Goal: Task Accomplishment & Management: Complete application form

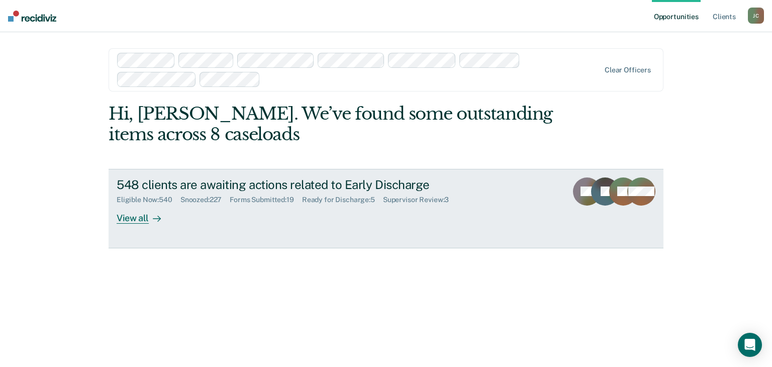
click at [245, 198] on div "Forms Submitted : 19" at bounding box center [266, 199] width 72 height 9
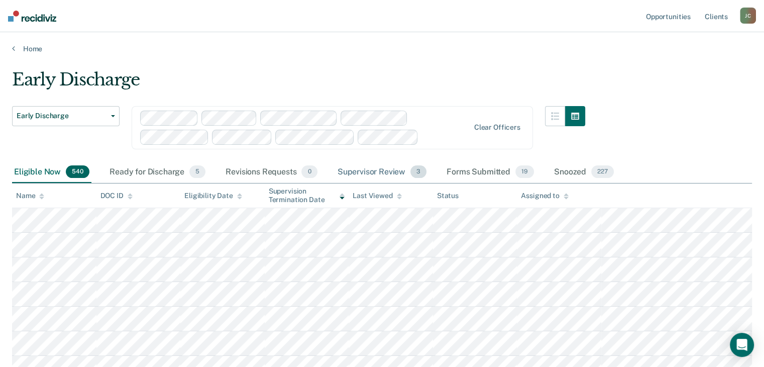
click at [362, 171] on div "Supervisor Review 3" at bounding box center [382, 172] width 93 height 22
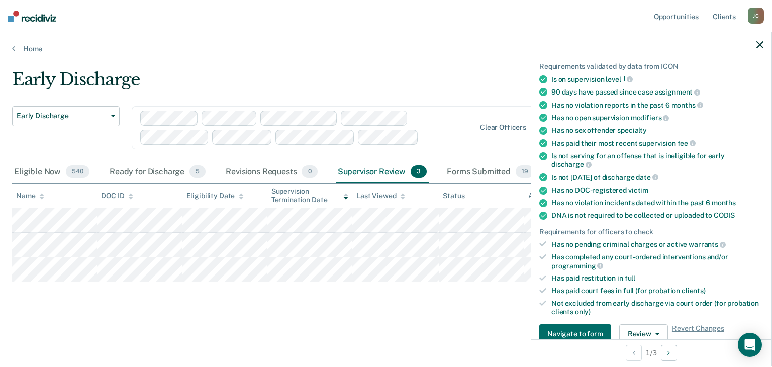
scroll to position [201, 0]
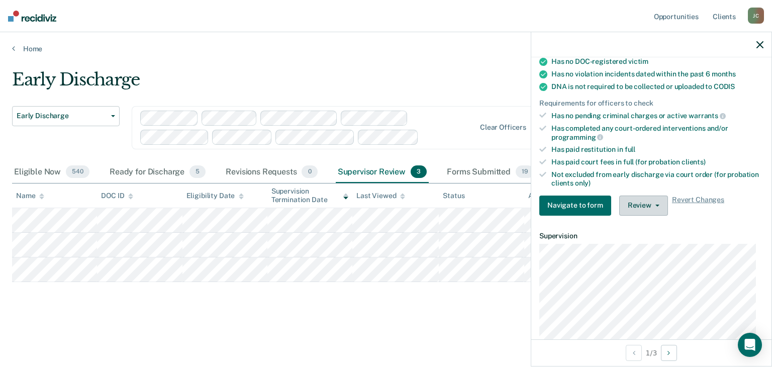
click at [629, 200] on button "Review" at bounding box center [643, 205] width 49 height 20
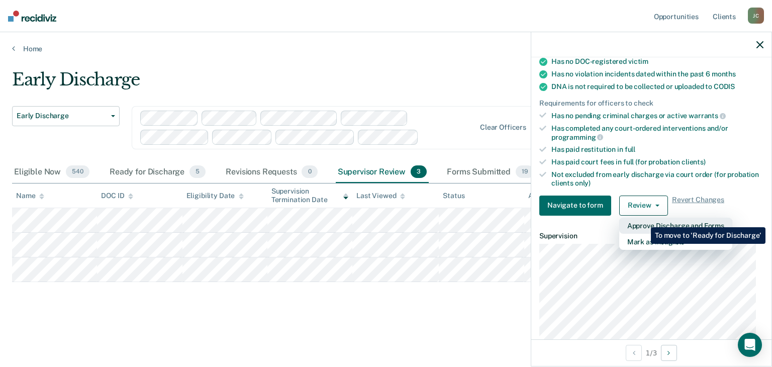
click at [643, 220] on button "Approve Discharge and Forms" at bounding box center [675, 226] width 113 height 16
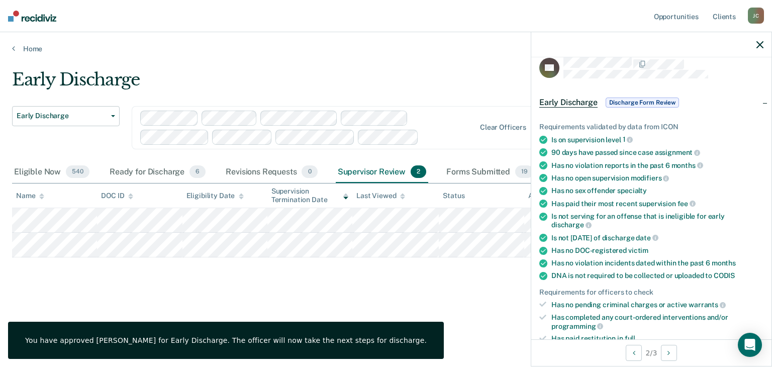
scroll to position [0, 0]
